Goal: Task Accomplishment & Management: Use online tool/utility

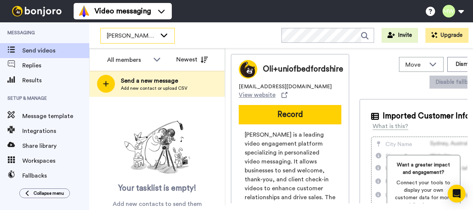
click at [149, 36] on span "[PERSON_NAME]'s Migrated Workspace" at bounding box center [132, 35] width 50 height 9
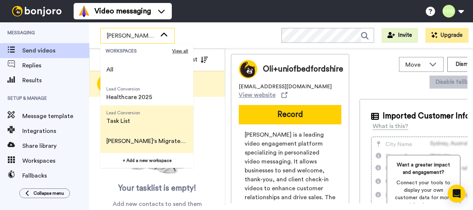
click at [140, 117] on span "Lead Conversion Task List" at bounding box center [123, 117] width 46 height 24
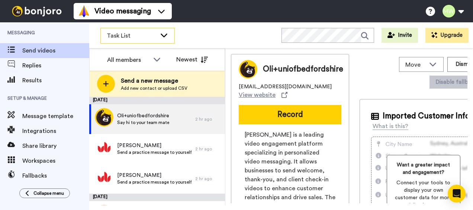
click at [155, 43] on div "Task List" at bounding box center [137, 36] width 74 height 16
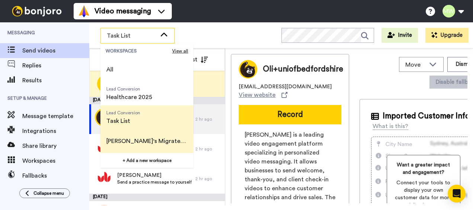
drag, startPoint x: 145, startPoint y: 120, endPoint x: 145, endPoint y: 134, distance: 13.8
click at [145, 134] on div "All Lead Conversion Healthcare 2025 Lead Conversion Task List [PERSON_NAME]'s M…" at bounding box center [146, 105] width 93 height 95
click at [144, 136] on span "[PERSON_NAME]'s Migrated Workspace" at bounding box center [146, 141] width 93 height 24
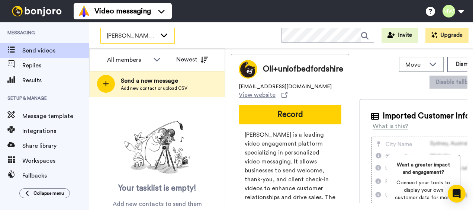
click at [167, 37] on icon at bounding box center [163, 34] width 9 height 7
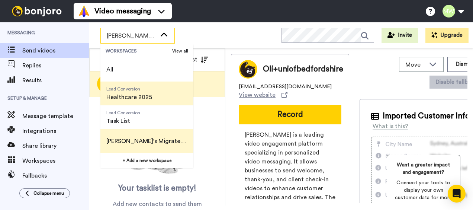
click at [150, 93] on span "Healthcare 2025" at bounding box center [129, 97] width 46 height 9
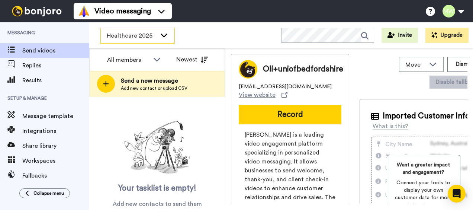
click at [159, 38] on div "Healthcare 2025" at bounding box center [138, 35] width 74 height 15
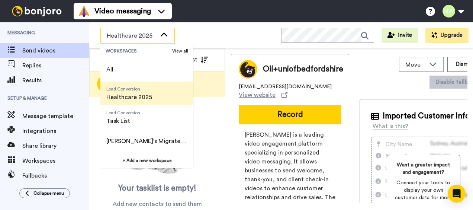
click at [143, 142] on span "[PERSON_NAME]'s Migrated Workspace" at bounding box center [146, 140] width 81 height 9
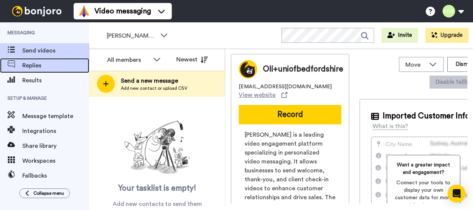
click at [27, 65] on span "Replies" at bounding box center [55, 65] width 67 height 9
